Goal: Transaction & Acquisition: Purchase product/service

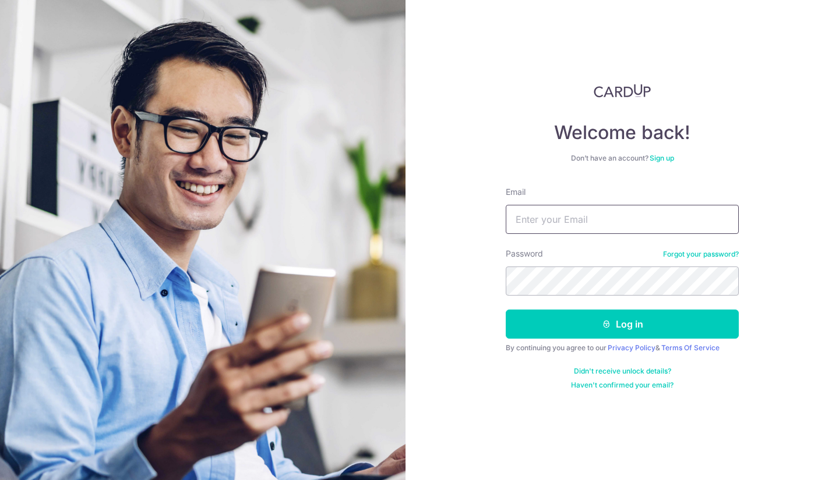
click at [584, 231] on input "Email" at bounding box center [621, 219] width 233 height 29
type input "alvintan.choonhui@gmail.com"
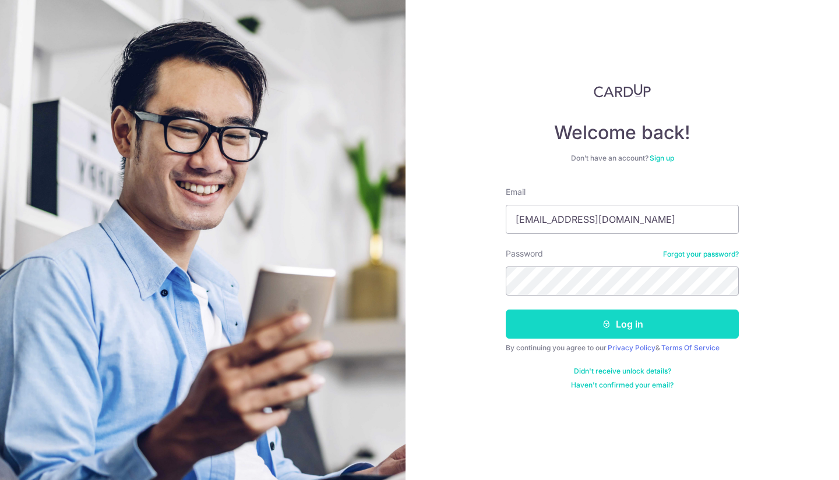
click at [566, 330] on button "Log in" at bounding box center [621, 324] width 233 height 29
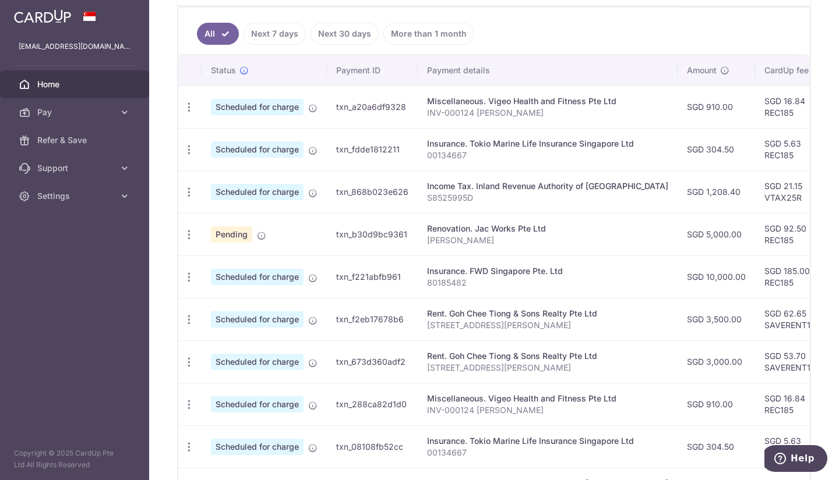
scroll to position [306, 0]
drag, startPoint x: 759, startPoint y: 235, endPoint x: 725, endPoint y: 236, distance: 33.8
click at [755, 236] on td "SGD 92.50 REC185" at bounding box center [793, 233] width 76 height 43
copy td "REC185"
click at [193, 233] on icon "button" at bounding box center [189, 234] width 12 height 12
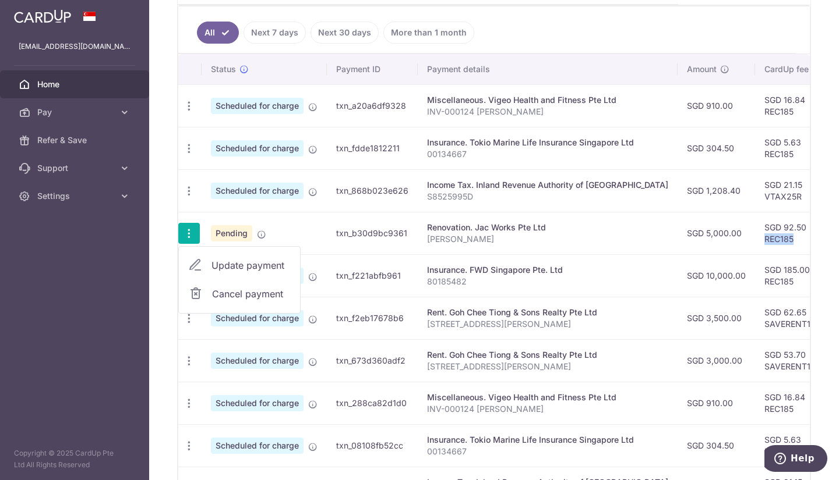
click at [231, 298] on span "Cancel payment" at bounding box center [251, 294] width 78 height 14
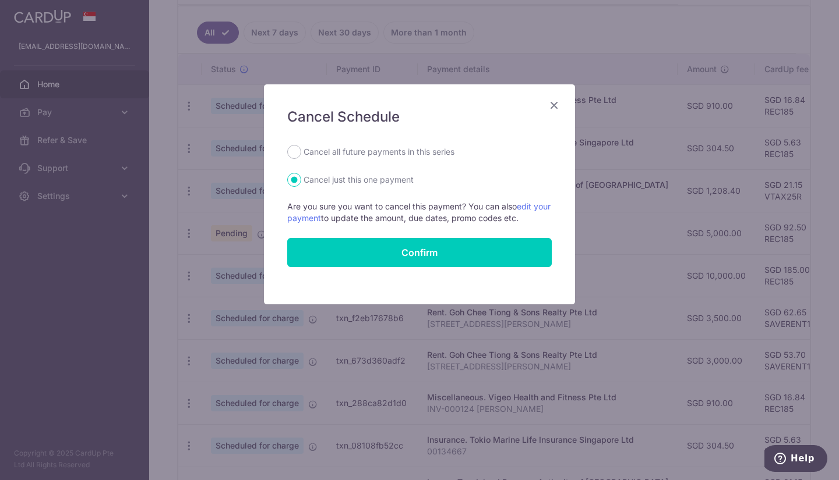
click at [386, 154] on label "Cancel all future payments in this series" at bounding box center [378, 152] width 151 height 14
click at [301, 154] on input "Cancel all future payments in this series" at bounding box center [294, 152] width 14 height 14
radio input "true"
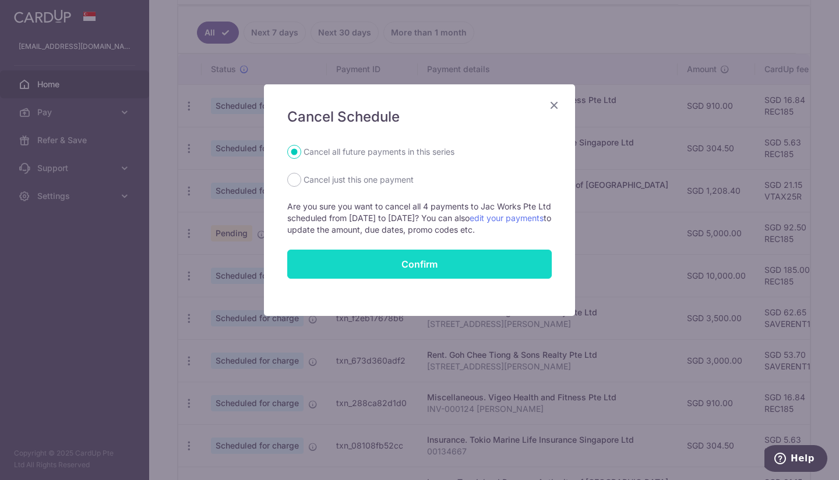
click at [406, 261] on button "Confirm" at bounding box center [419, 264] width 264 height 29
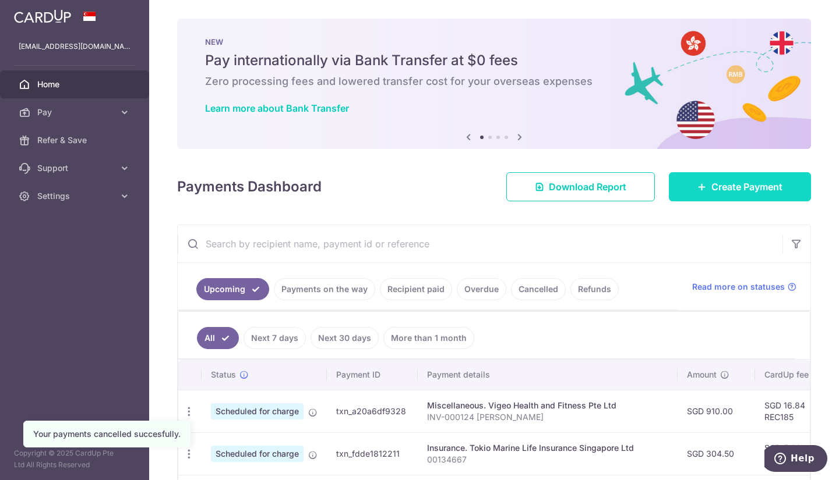
click at [756, 197] on link "Create Payment" at bounding box center [740, 186] width 142 height 29
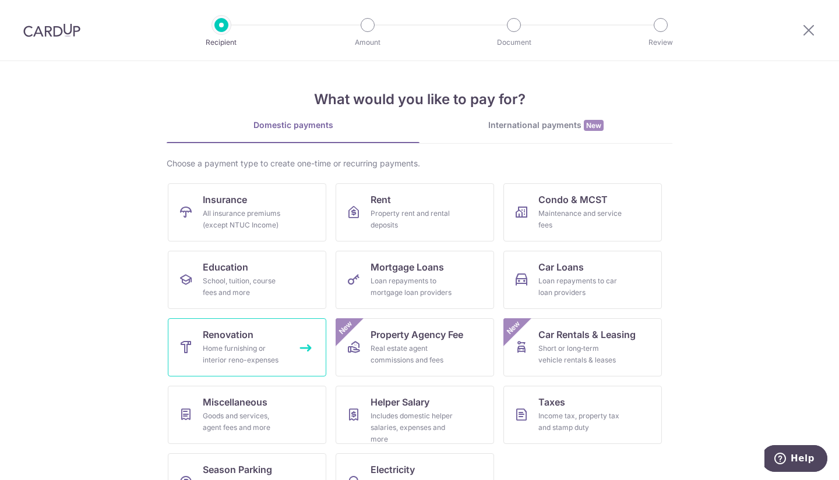
click at [255, 363] on div "Home furnishing or interior reno-expenses" at bounding box center [245, 354] width 84 height 23
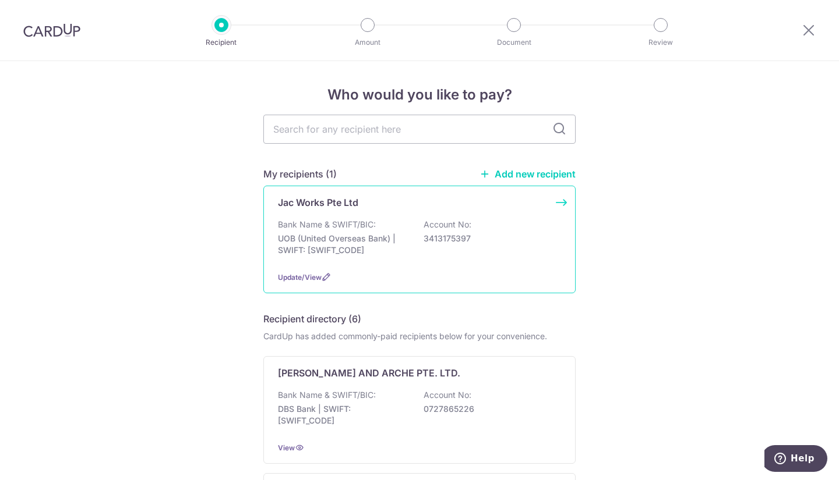
click at [377, 229] on div "Bank Name & SWIFT/BIC: UOB (United Overseas Bank) | SWIFT: UOVBSGSGXXX Account …" at bounding box center [419, 240] width 283 height 43
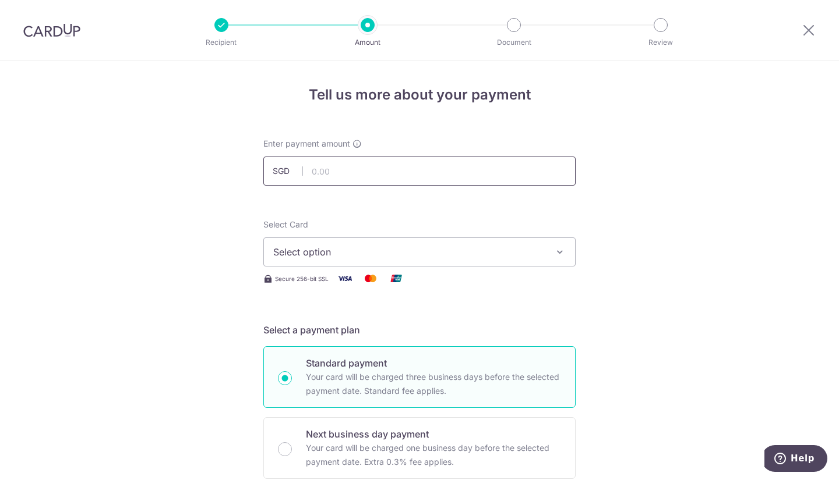
click at [348, 175] on input "text" at bounding box center [419, 171] width 312 height 29
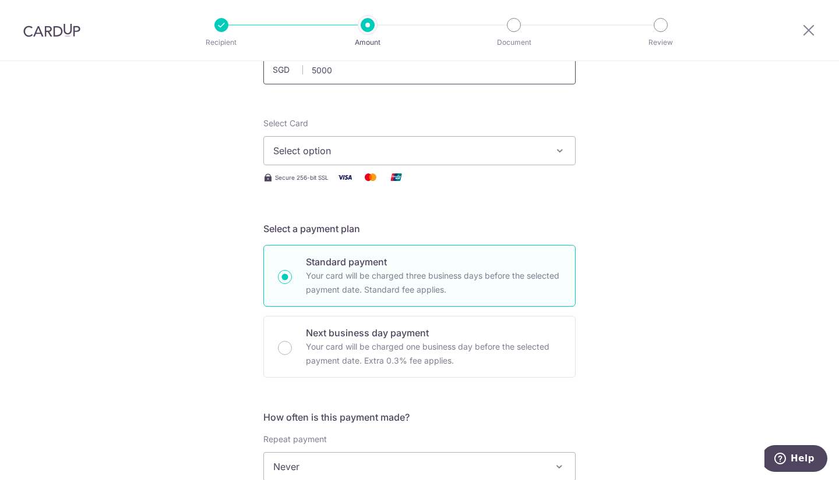
scroll to position [134, 0]
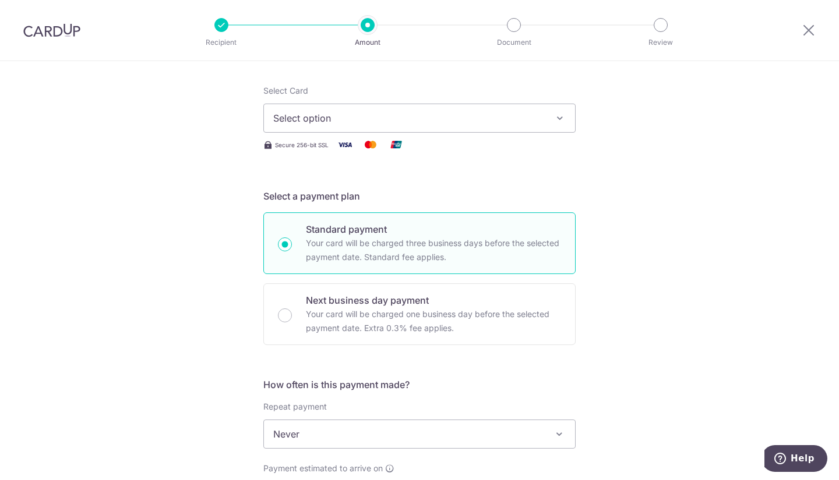
click at [271, 126] on button "Select option" at bounding box center [419, 118] width 312 height 29
type input "5,000.00"
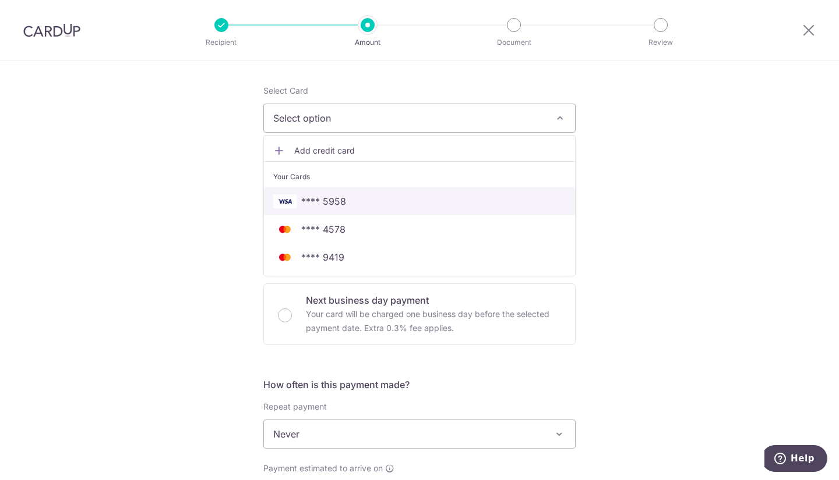
click at [325, 209] on link "**** 5958" at bounding box center [419, 202] width 311 height 28
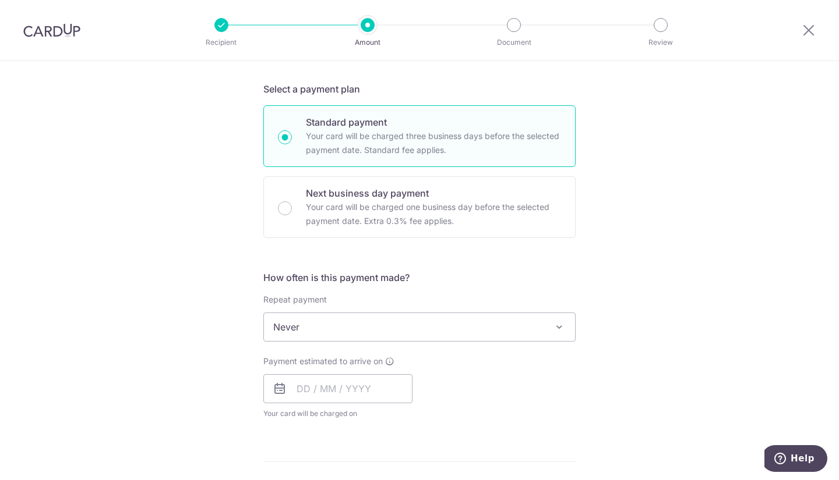
scroll to position [241, 0]
click at [285, 202] on input "Next business day payment Your card will be charged one business day before the…" at bounding box center [285, 208] width 14 height 14
radio input "true"
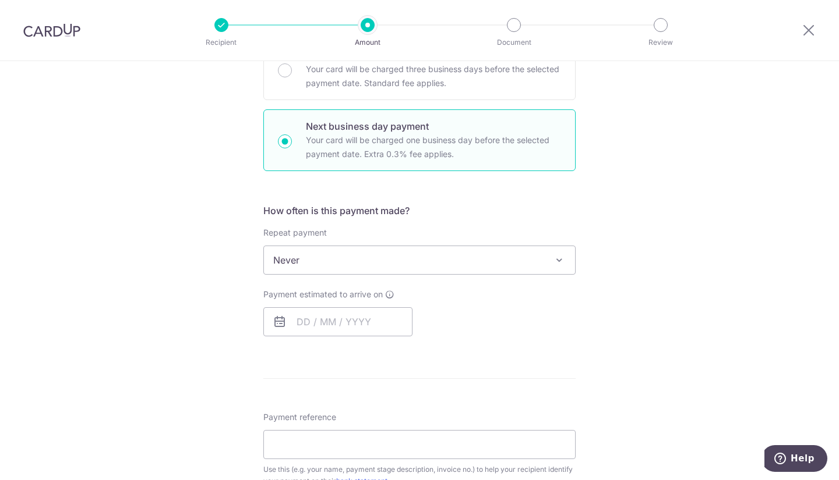
scroll to position [316, 0]
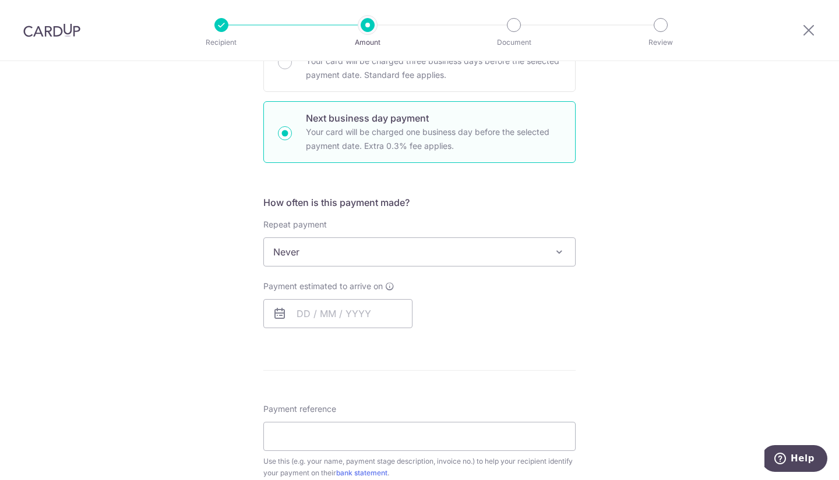
click at [273, 256] on span "Never" at bounding box center [419, 252] width 311 height 28
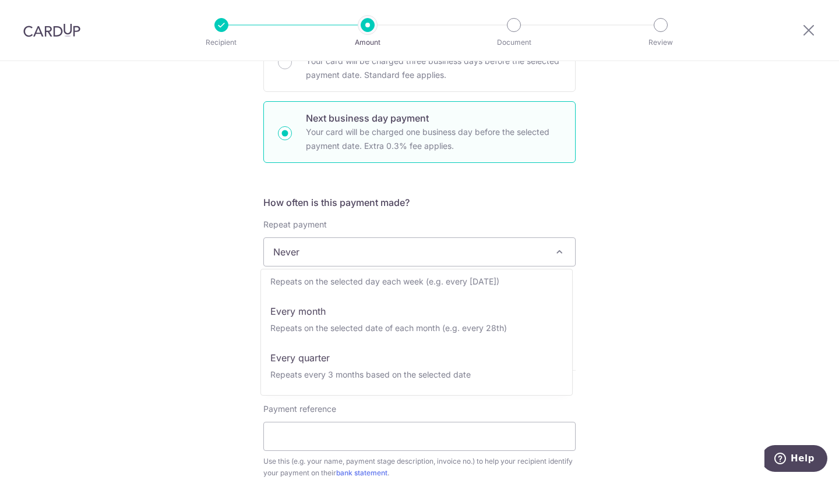
scroll to position [75, 0]
select select "3"
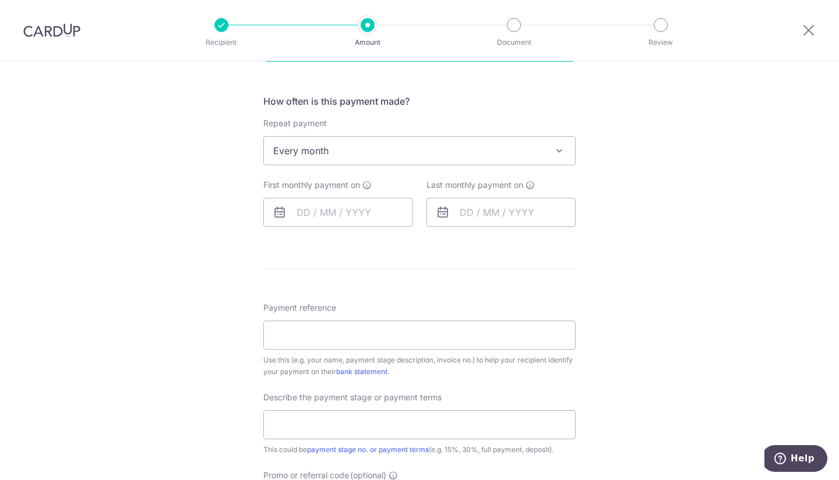
scroll to position [440, 0]
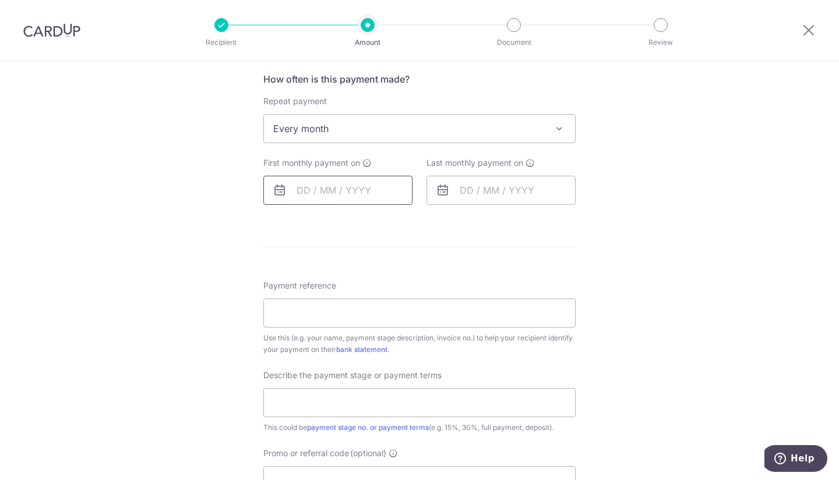
click at [298, 192] on input "text" at bounding box center [337, 190] width 149 height 29
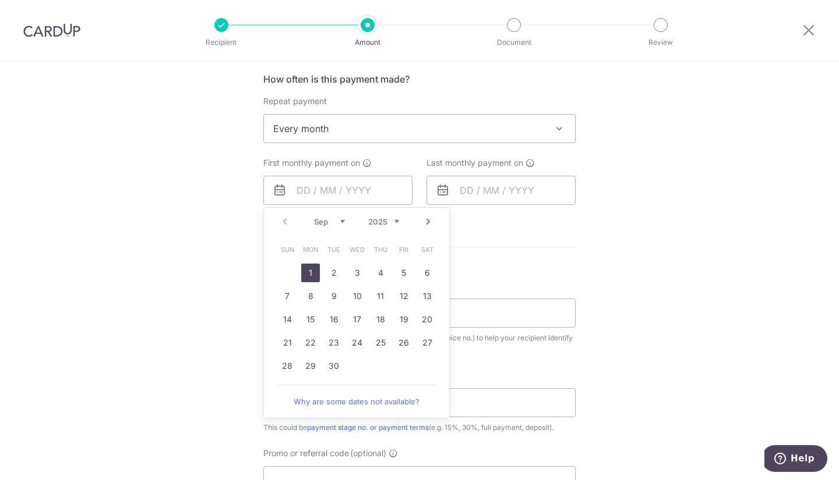
click at [309, 268] on link "1" at bounding box center [310, 273] width 19 height 19
type input "01/09/2025"
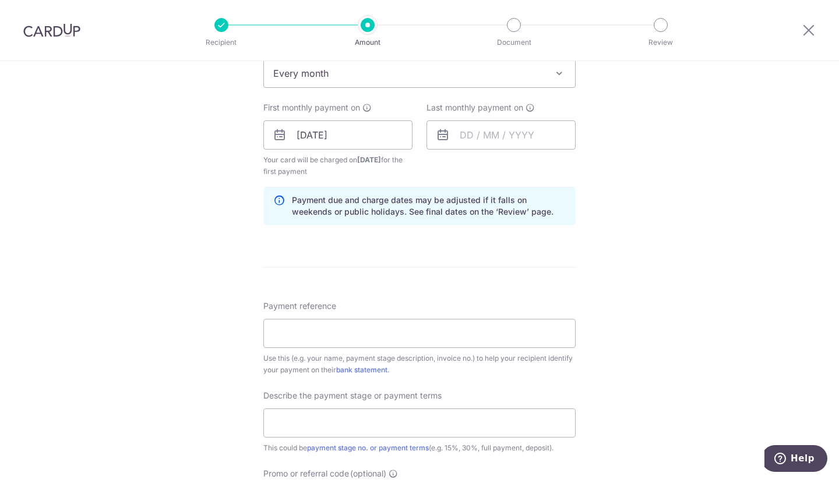
scroll to position [489, 0]
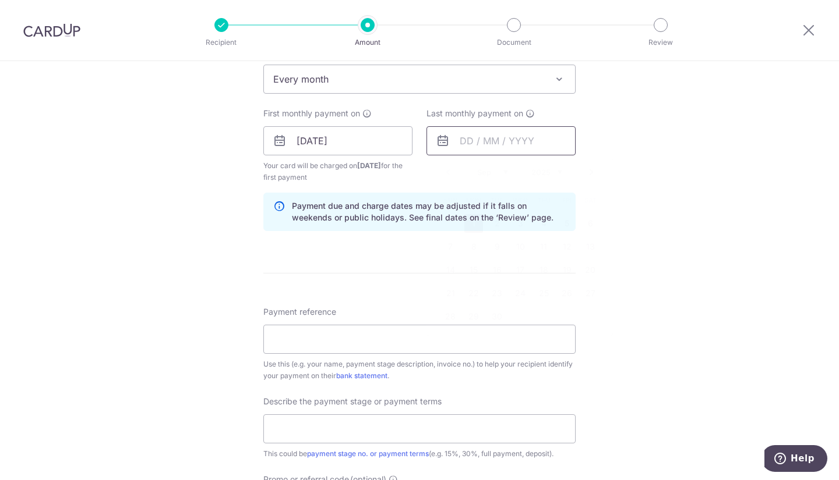
click at [457, 146] on input "text" at bounding box center [500, 140] width 149 height 29
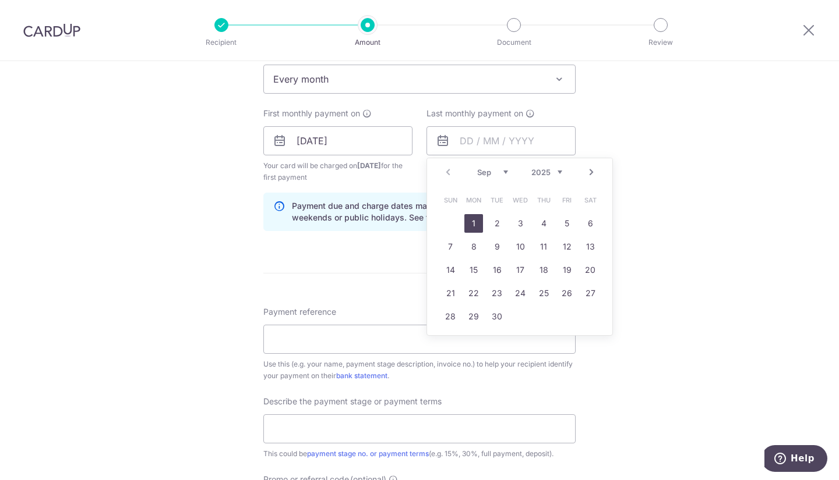
click at [593, 172] on link "Next" at bounding box center [591, 172] width 14 height 14
click at [593, 173] on link "Next" at bounding box center [591, 172] width 14 height 14
click at [540, 222] on link "1" at bounding box center [543, 223] width 19 height 19
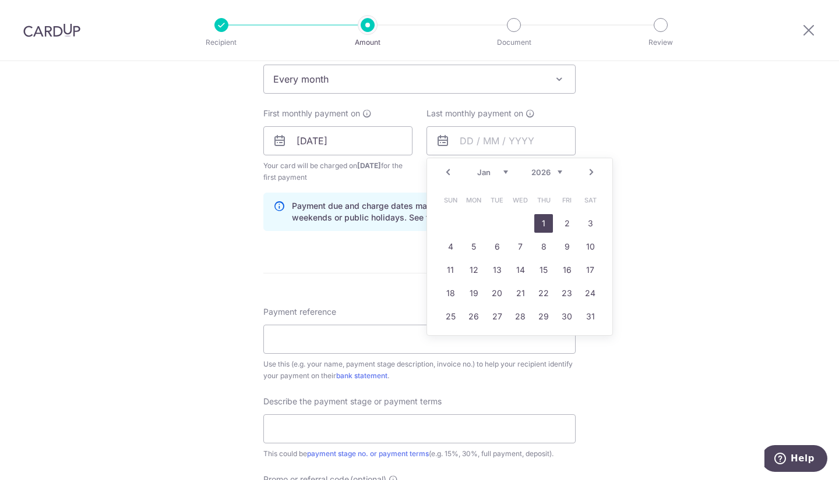
type input "01/01/2026"
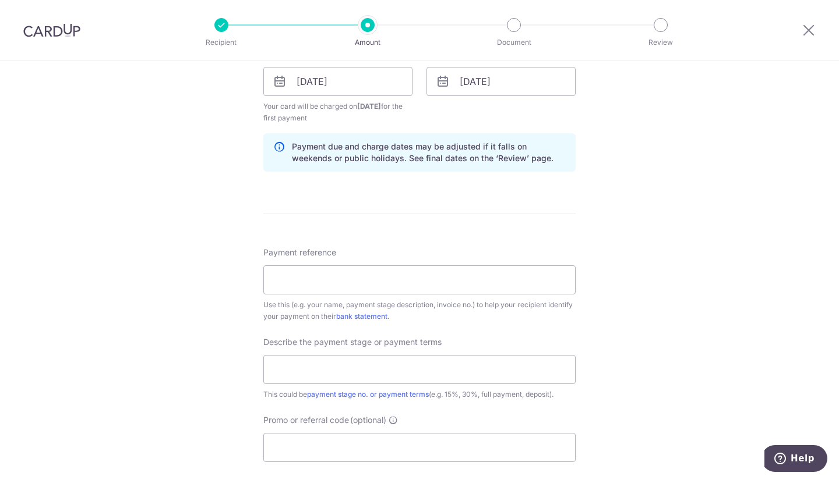
scroll to position [561, 0]
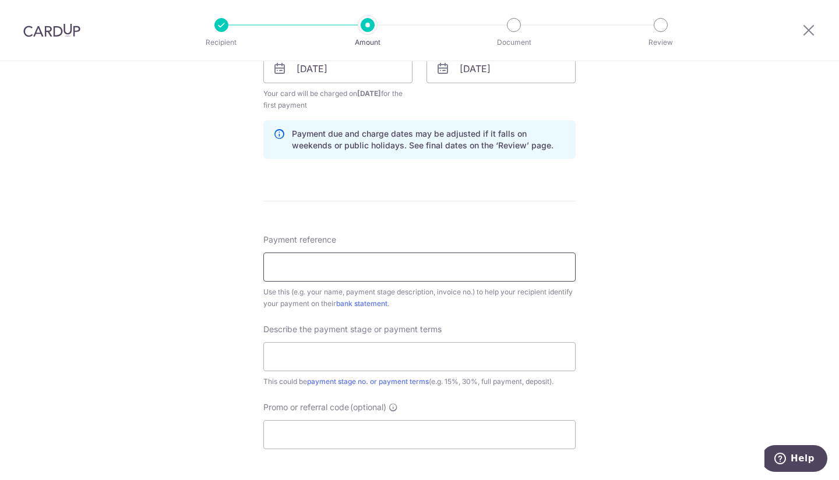
click at [450, 260] on input "Payment reference" at bounding box center [419, 267] width 312 height 29
type input "Tan Choon Hui"
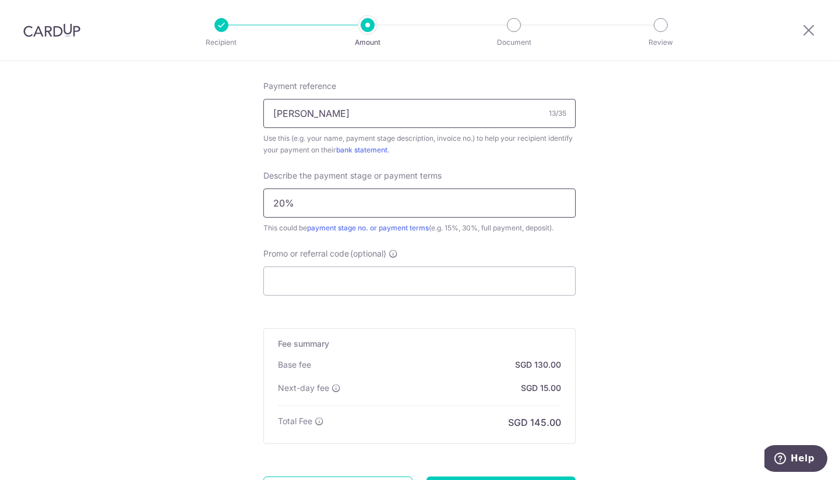
scroll to position [716, 0]
type input "20%"
click at [287, 280] on input "Promo or referral code (optional)" at bounding box center [419, 280] width 312 height 29
paste input "REC185"
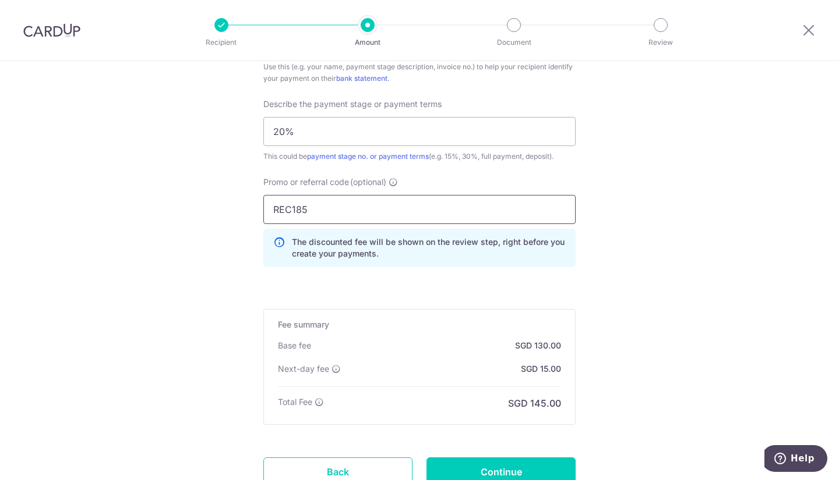
scroll to position [881, 0]
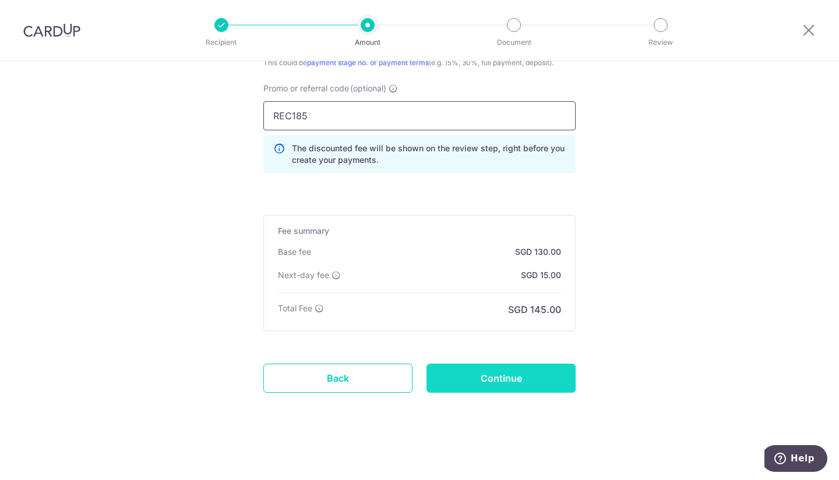
type input "REC185"
click at [468, 382] on input "Continue" at bounding box center [500, 378] width 149 height 29
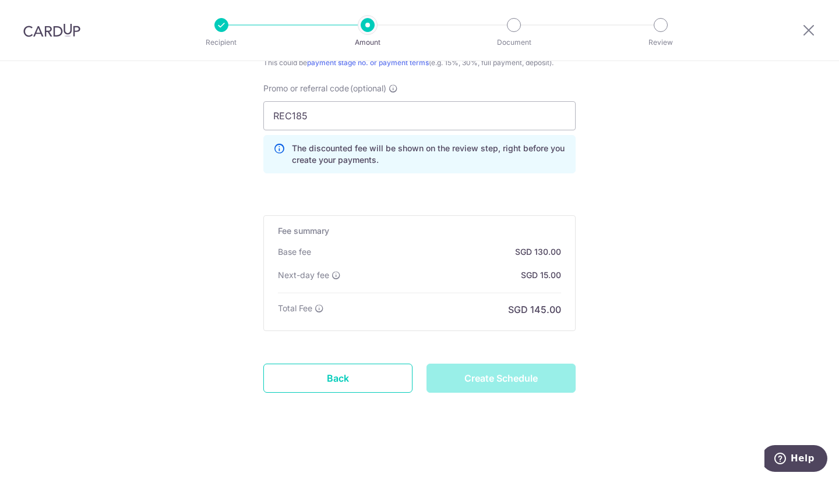
type input "Create Schedule"
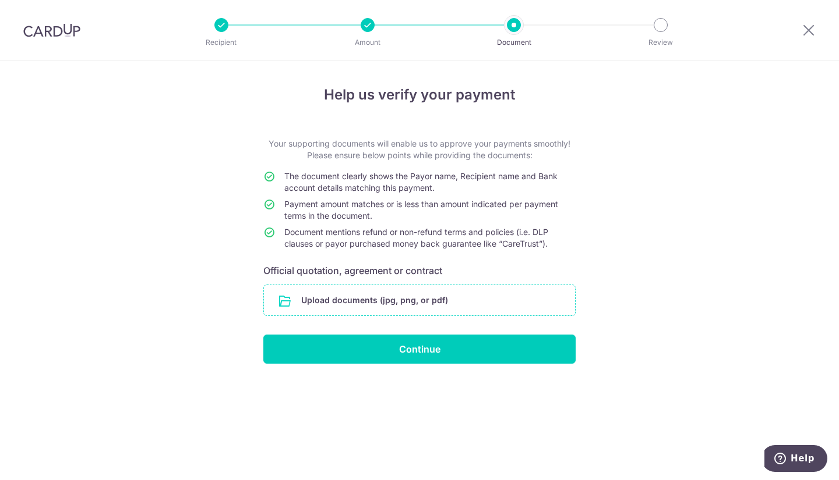
click at [316, 292] on input "file" at bounding box center [419, 300] width 311 height 30
